Goal: Task Accomplishment & Management: Manage account settings

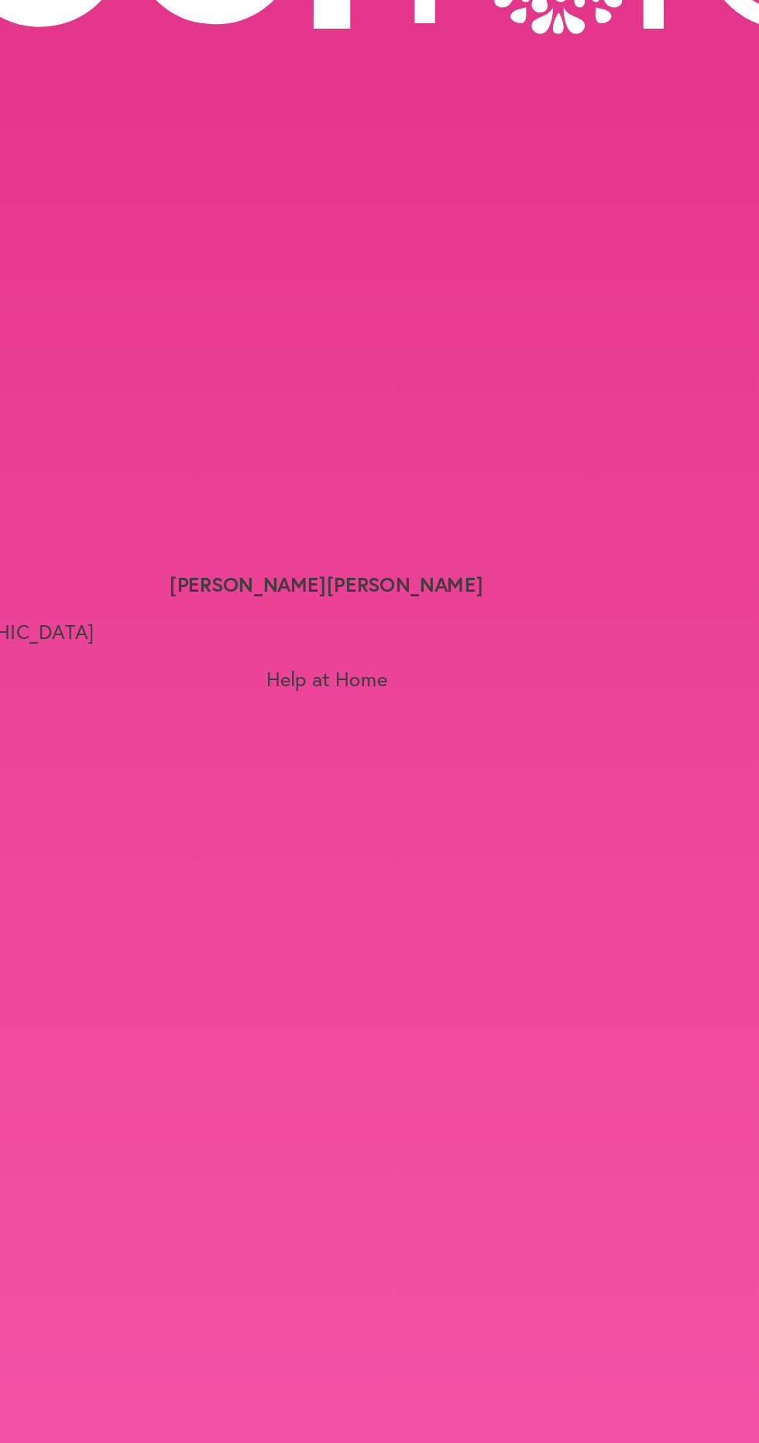
click at [177, 535] on button "Cancel Visit" at bounding box center [120, 543] width 113 height 33
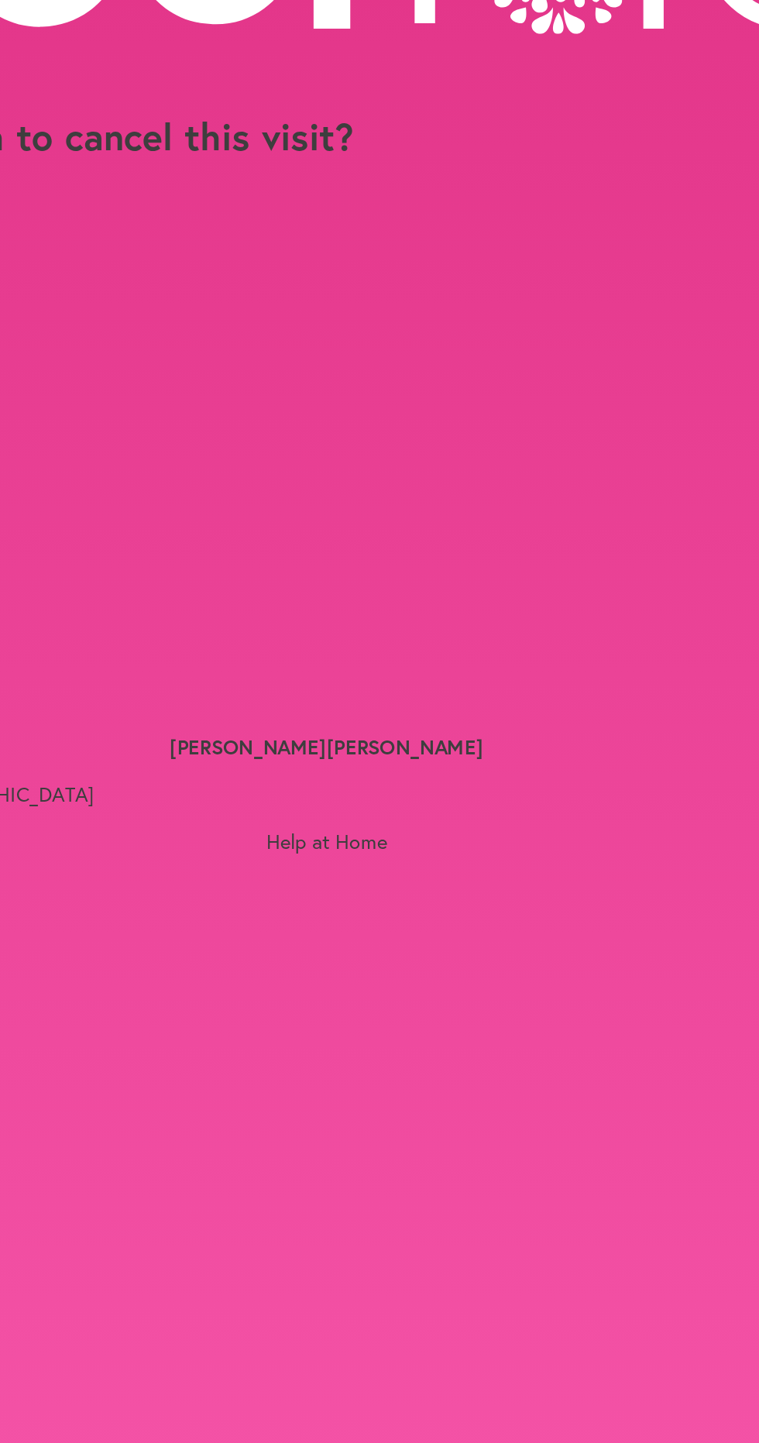
click at [108, 244] on button "Confirm Cancellation" at bounding box center [54, 241] width 108 height 16
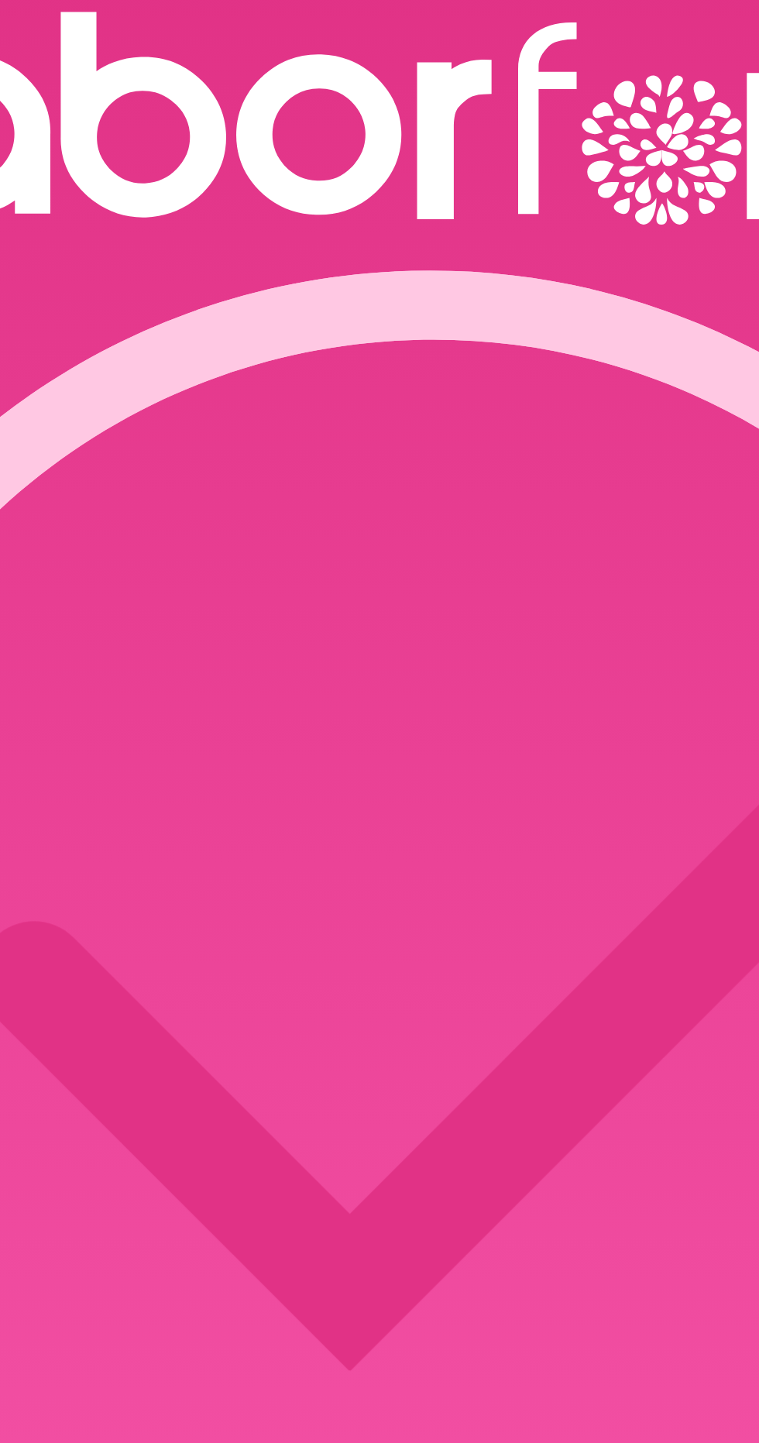
click at [387, 985] on button "Continue" at bounding box center [378, 993] width 53 height 16
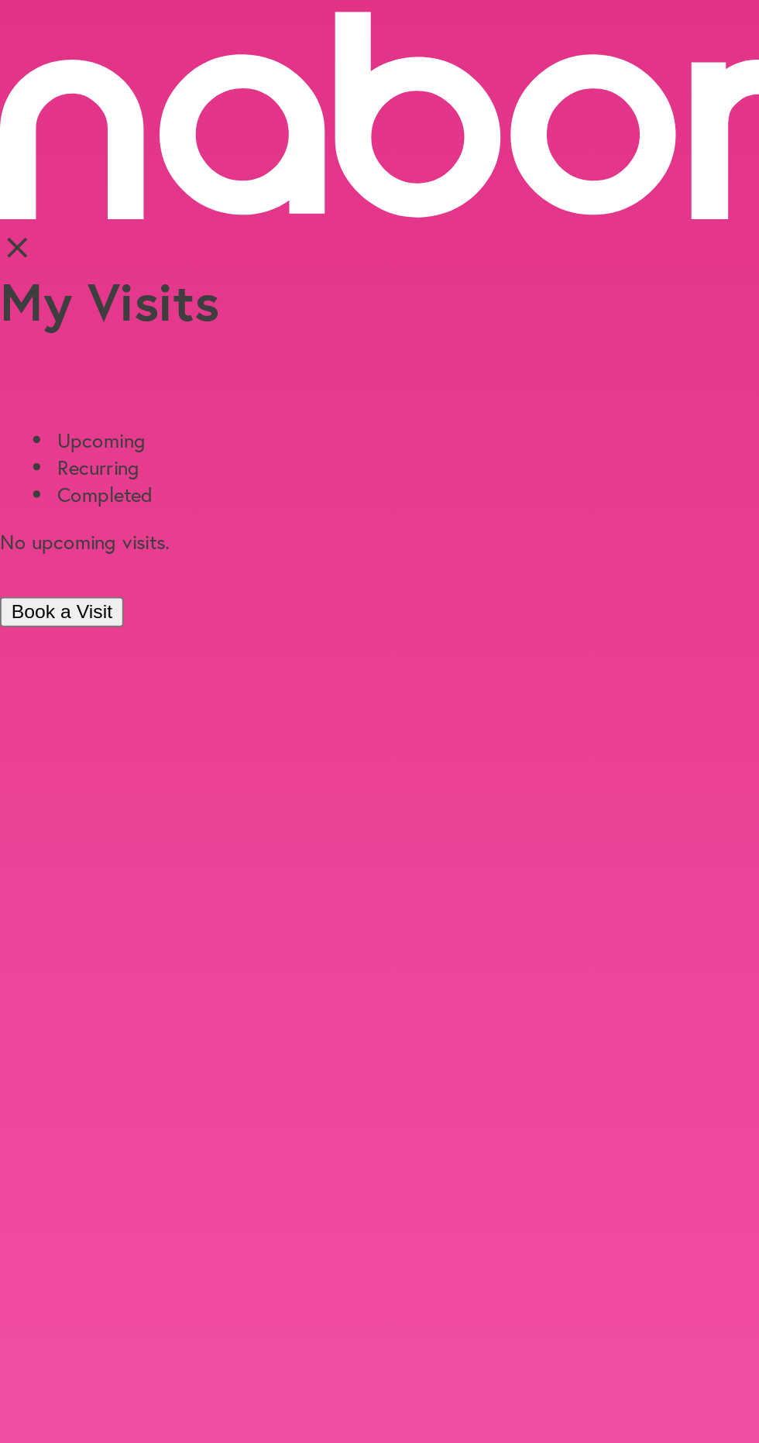
click at [67, 337] on button "Book a Visit" at bounding box center [33, 345] width 67 height 16
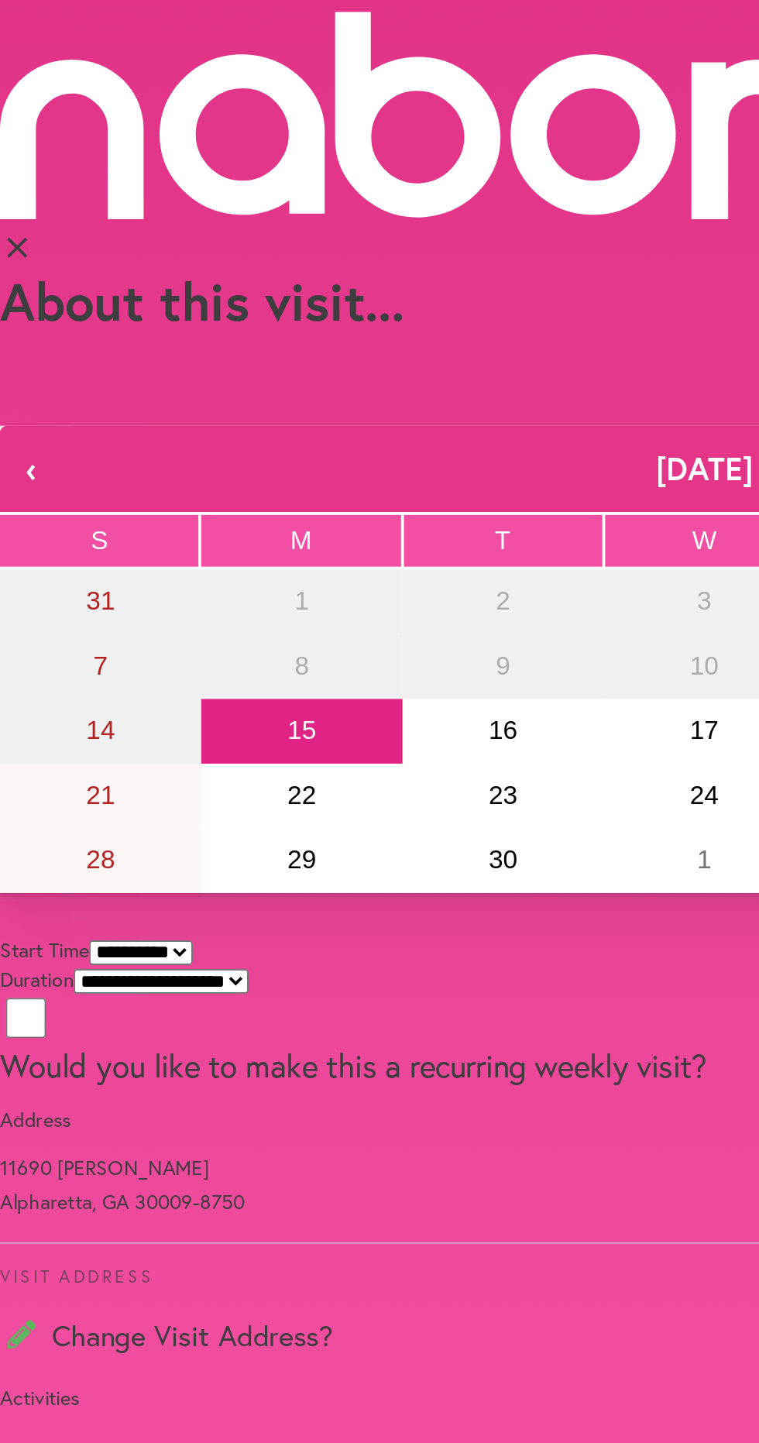
click at [725, 245] on button "›" at bounding box center [742, 268] width 34 height 46
